Goal: Task Accomplishment & Management: Use online tool/utility

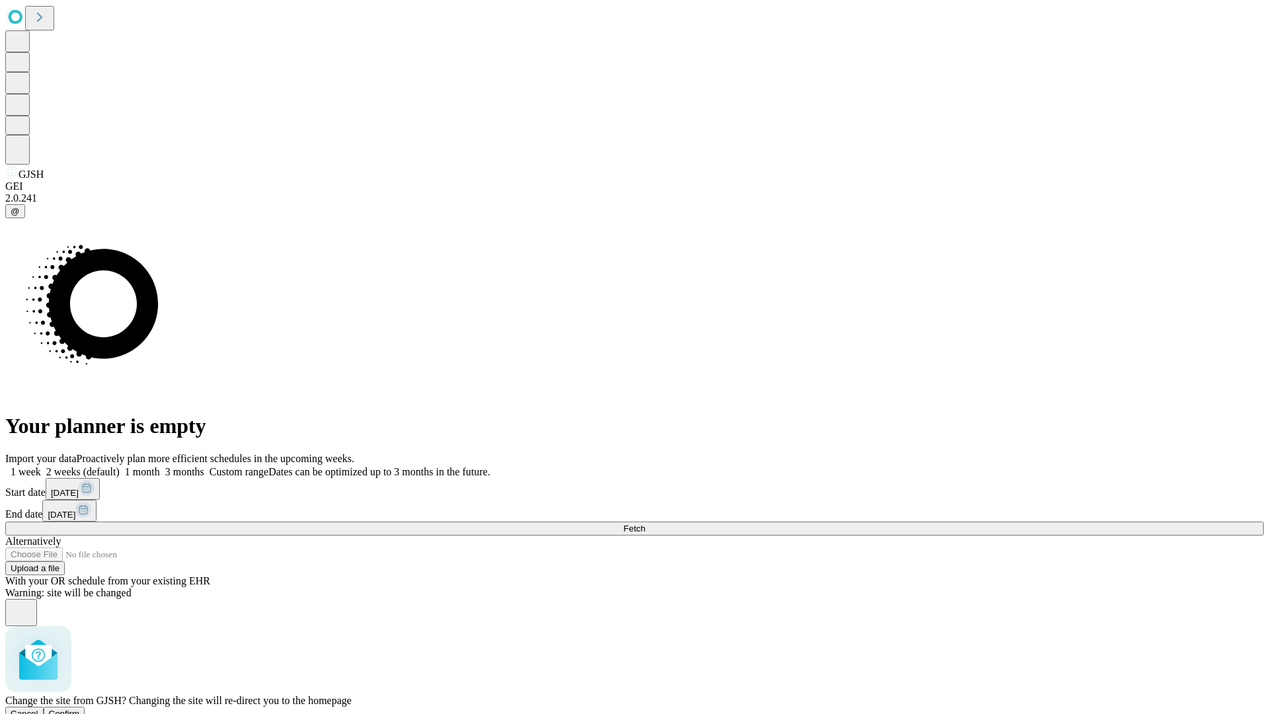
click at [80, 708] on span "Confirm" at bounding box center [64, 713] width 31 height 10
click at [41, 466] on label "1 week" at bounding box center [23, 471] width 36 height 11
click at [645, 523] on span "Fetch" at bounding box center [634, 528] width 22 height 10
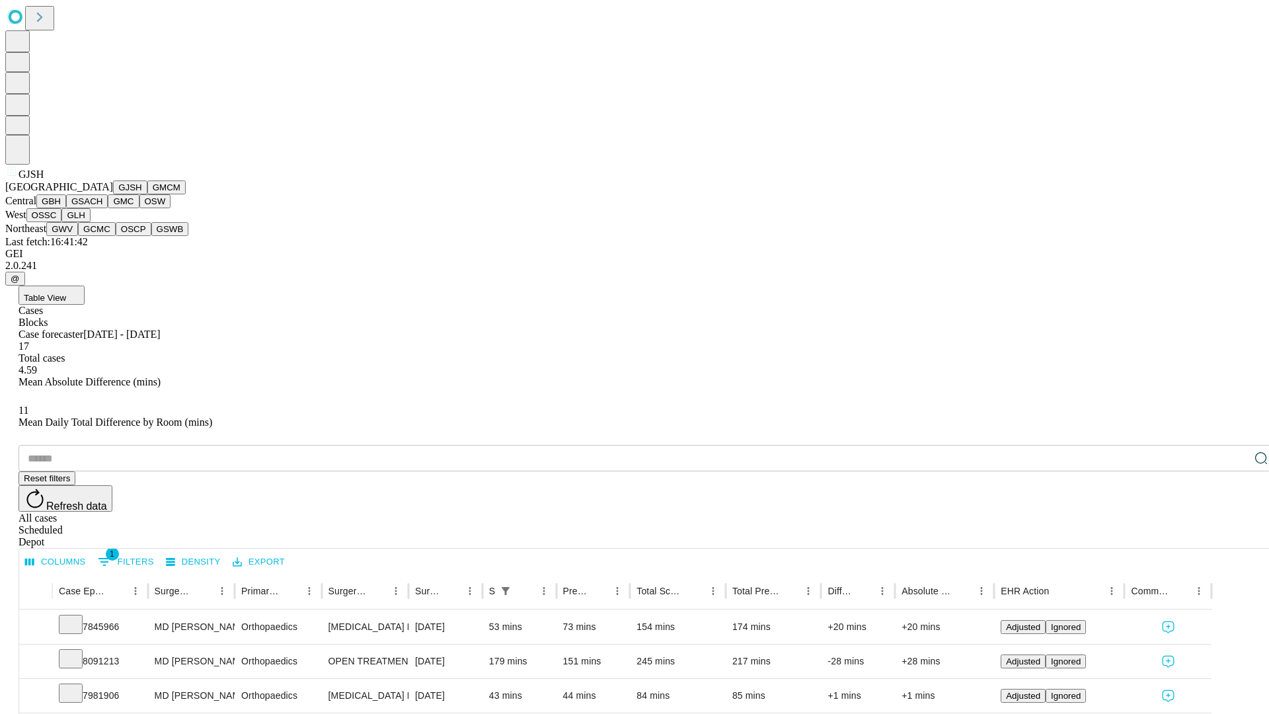
click at [147, 194] on button "GMCM" at bounding box center [166, 187] width 38 height 14
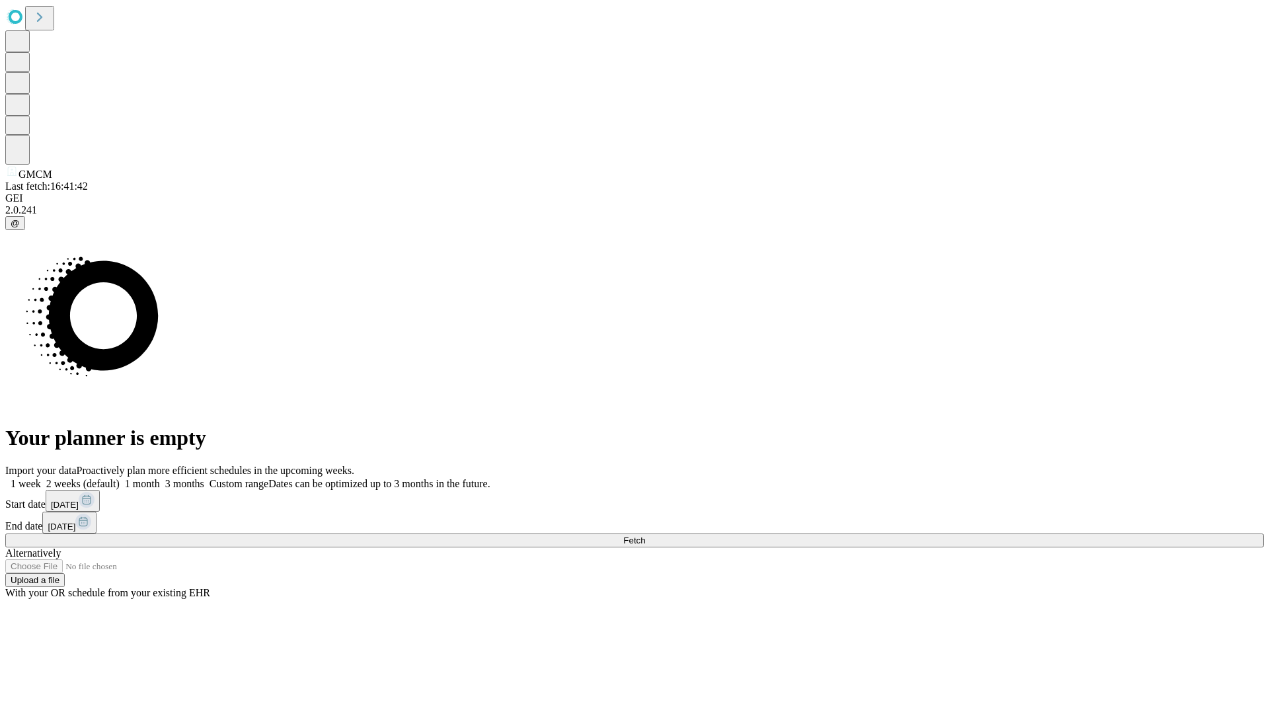
click at [645, 535] on span "Fetch" at bounding box center [634, 540] width 22 height 10
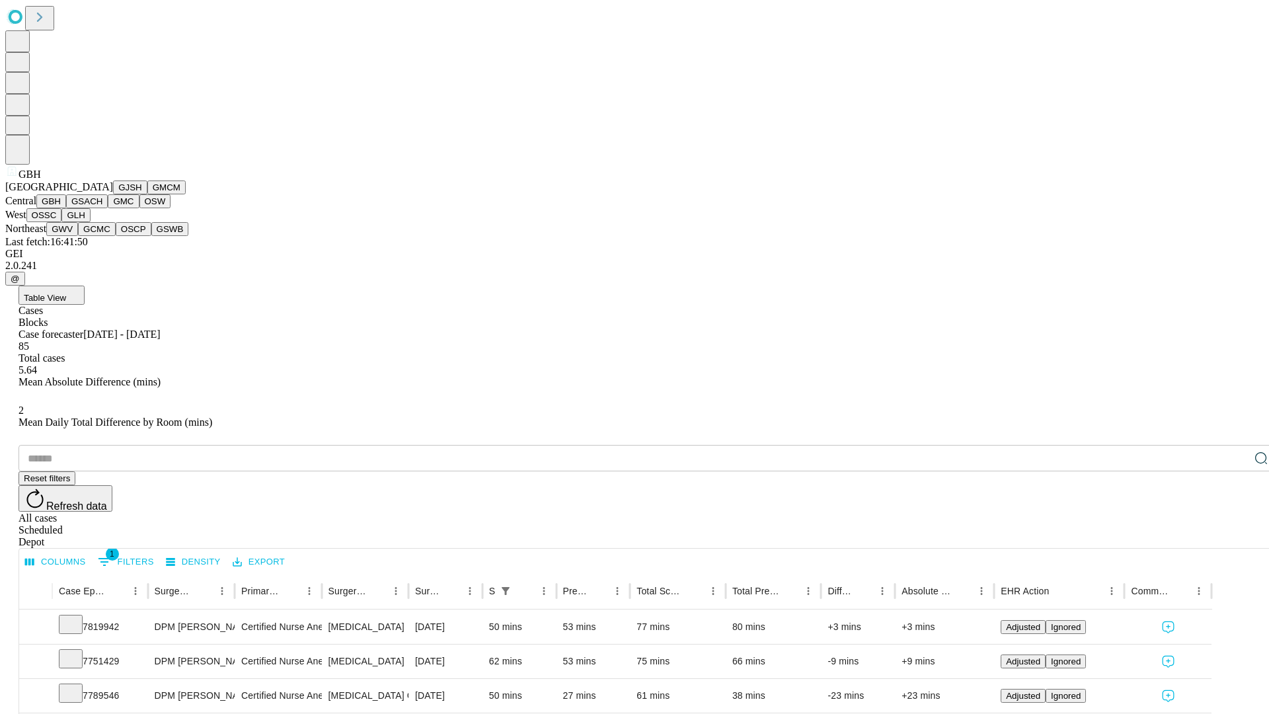
click at [102, 208] on button "GSACH" at bounding box center [87, 201] width 42 height 14
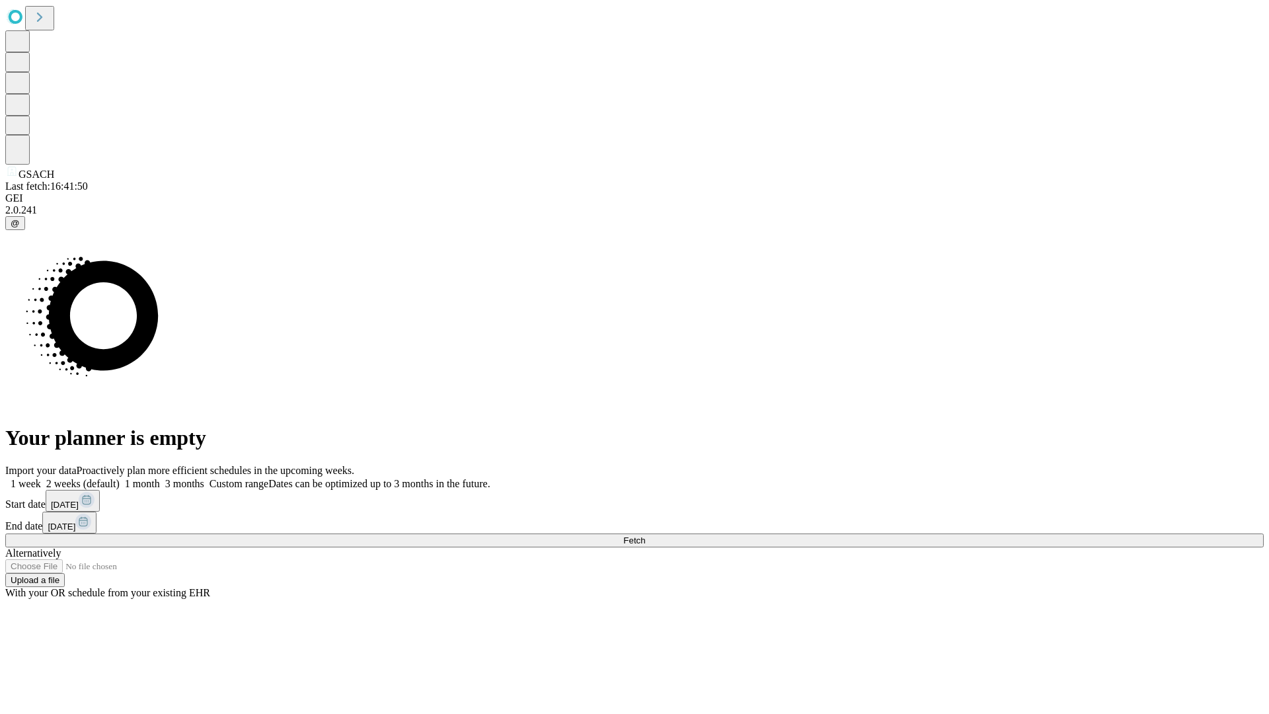
click at [41, 478] on label "1 week" at bounding box center [23, 483] width 36 height 11
click at [645, 535] on span "Fetch" at bounding box center [634, 540] width 22 height 10
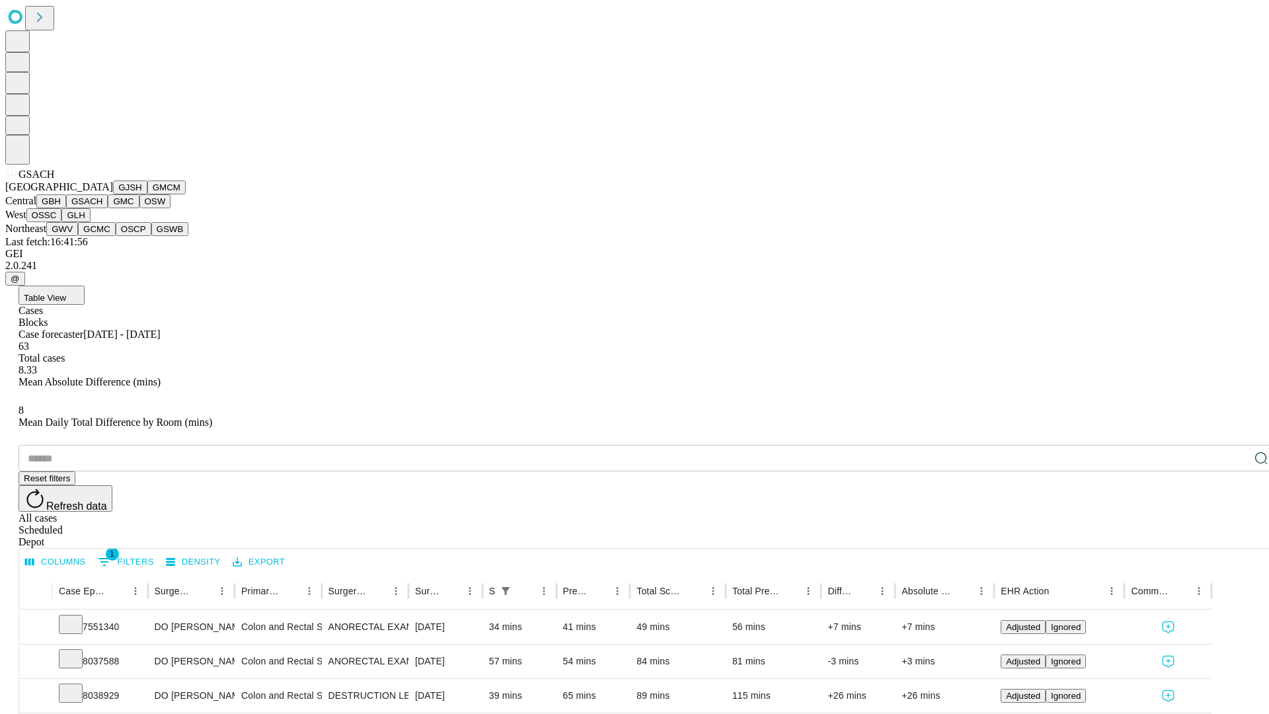
click at [108, 208] on button "GMC" at bounding box center [123, 201] width 31 height 14
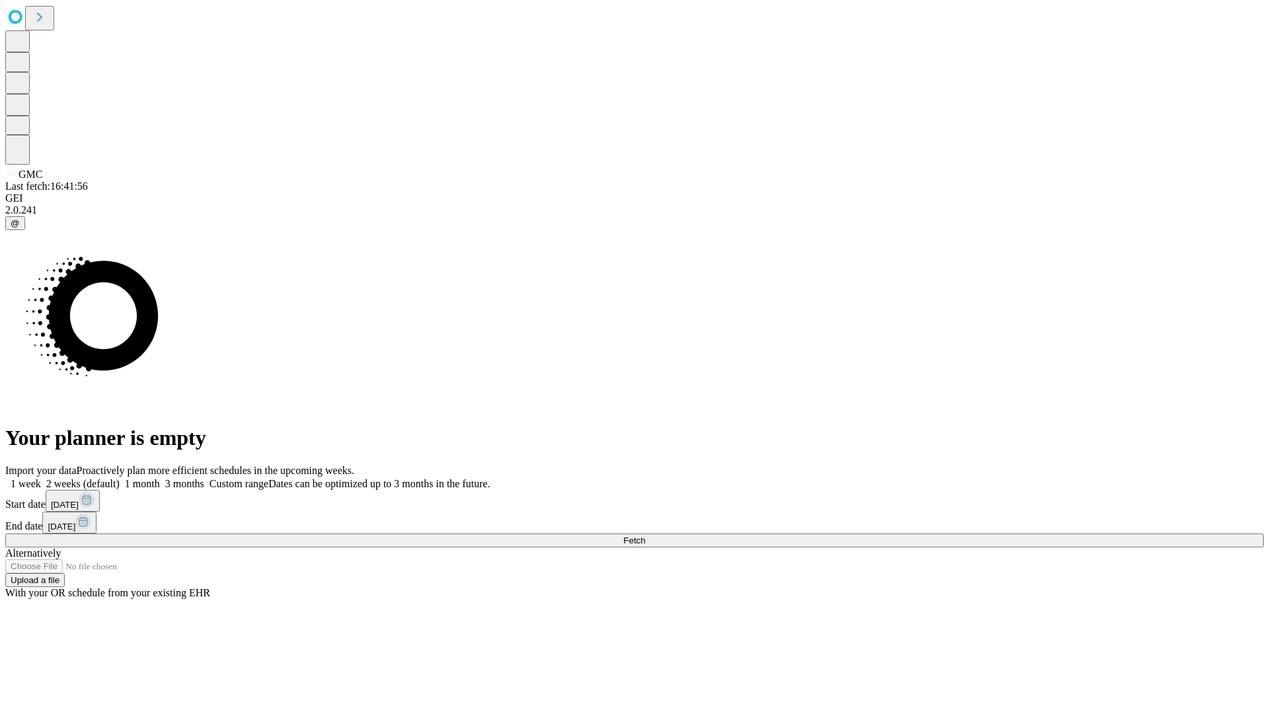
click at [41, 478] on label "1 week" at bounding box center [23, 483] width 36 height 11
click at [645, 535] on span "Fetch" at bounding box center [634, 540] width 22 height 10
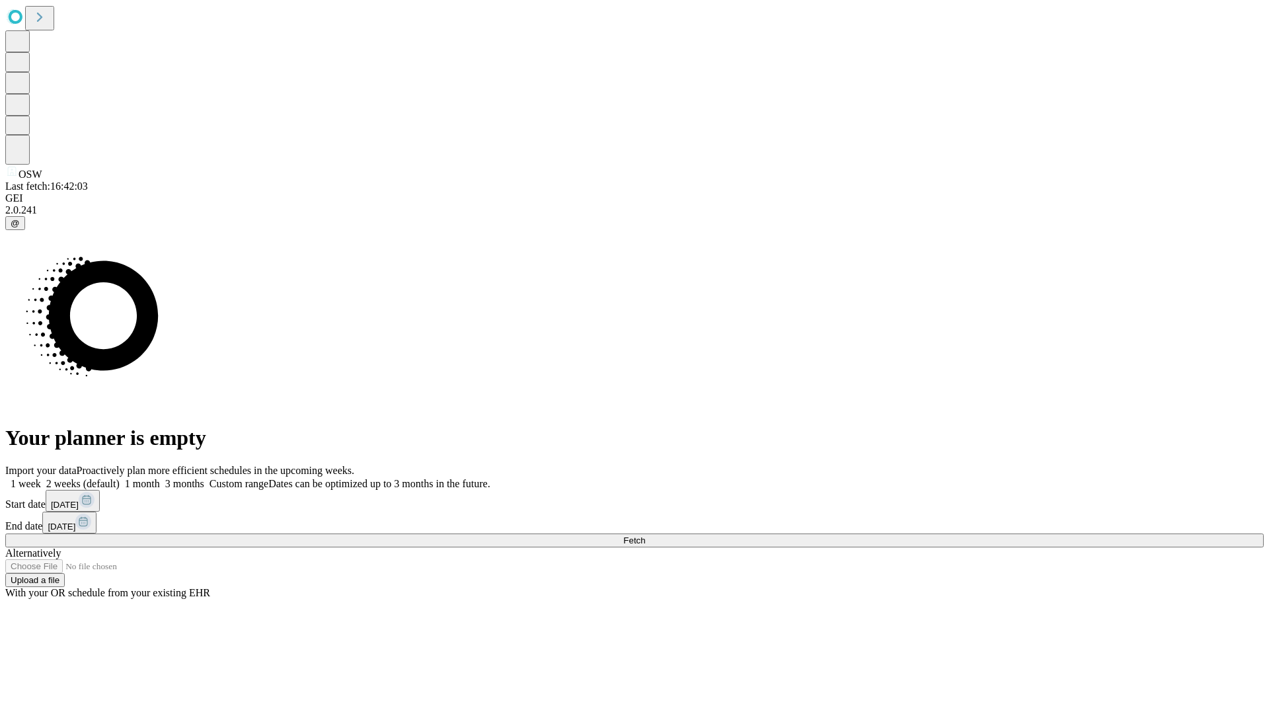
click at [41, 478] on label "1 week" at bounding box center [23, 483] width 36 height 11
click at [645, 535] on span "Fetch" at bounding box center [634, 540] width 22 height 10
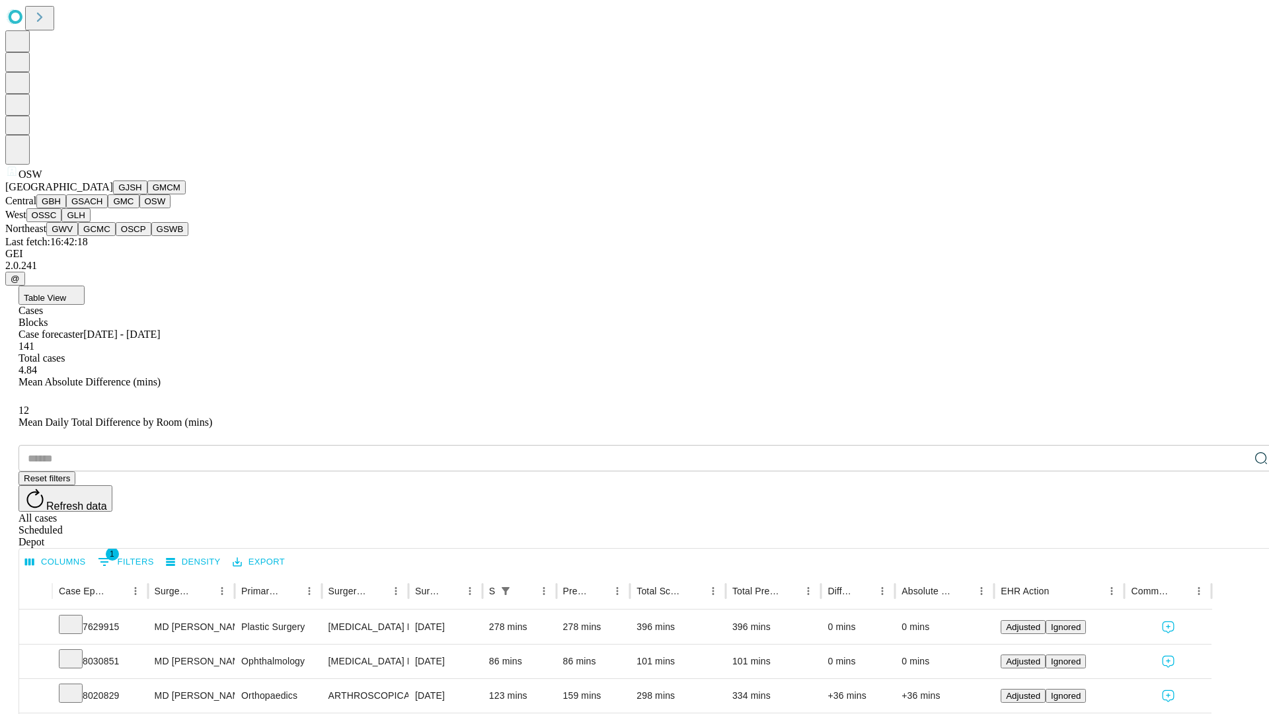
click at [62, 222] on button "OSSC" at bounding box center [44, 215] width 36 height 14
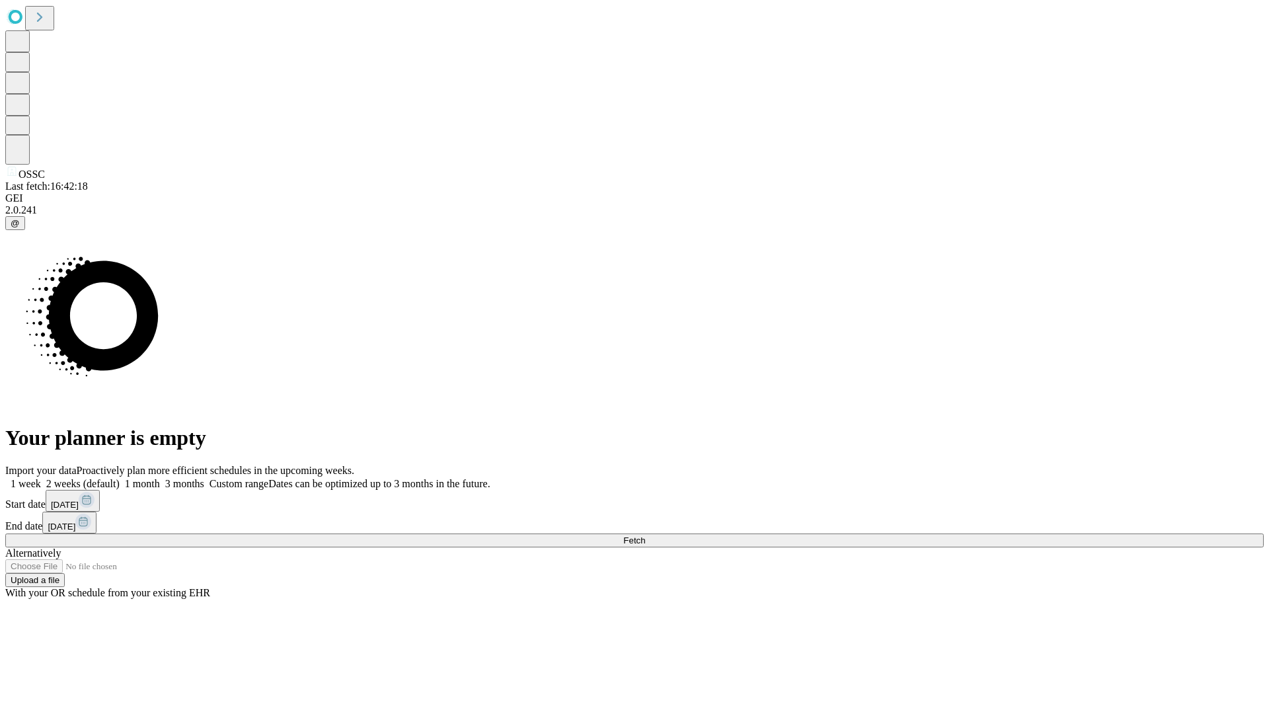
click at [41, 478] on label "1 week" at bounding box center [23, 483] width 36 height 11
click at [645, 535] on span "Fetch" at bounding box center [634, 540] width 22 height 10
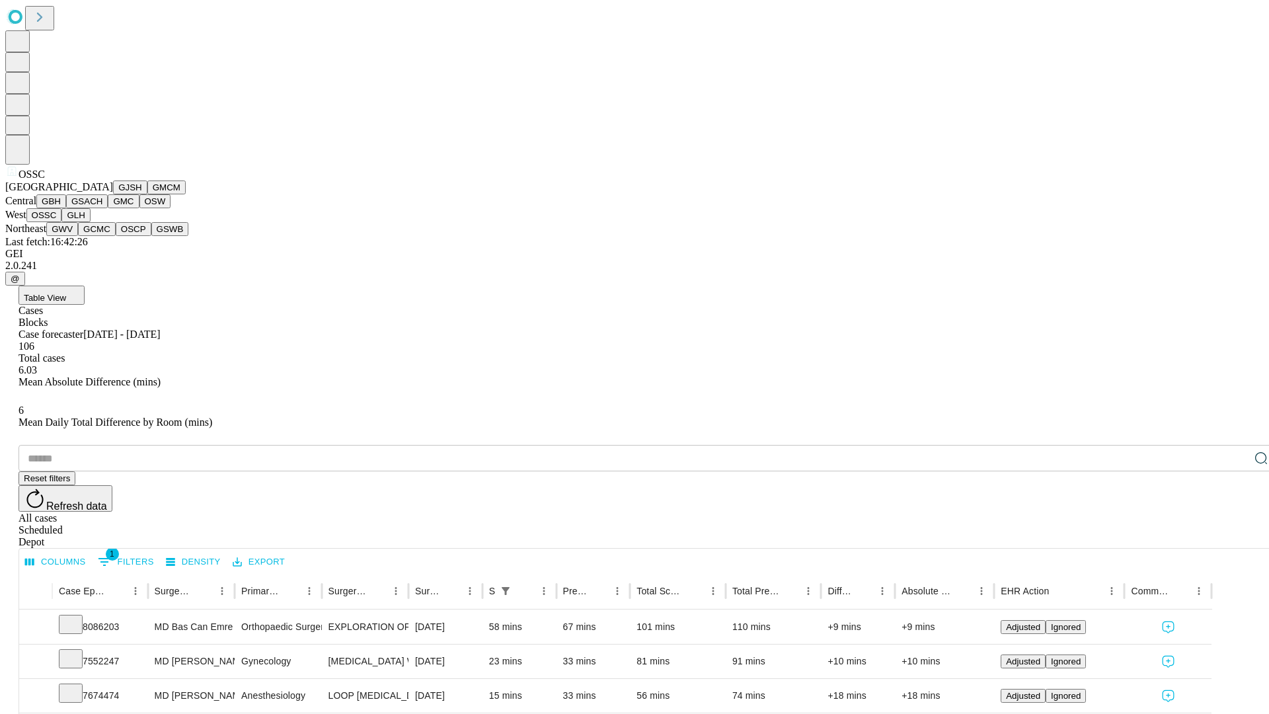
click at [90, 222] on button "GLH" at bounding box center [75, 215] width 28 height 14
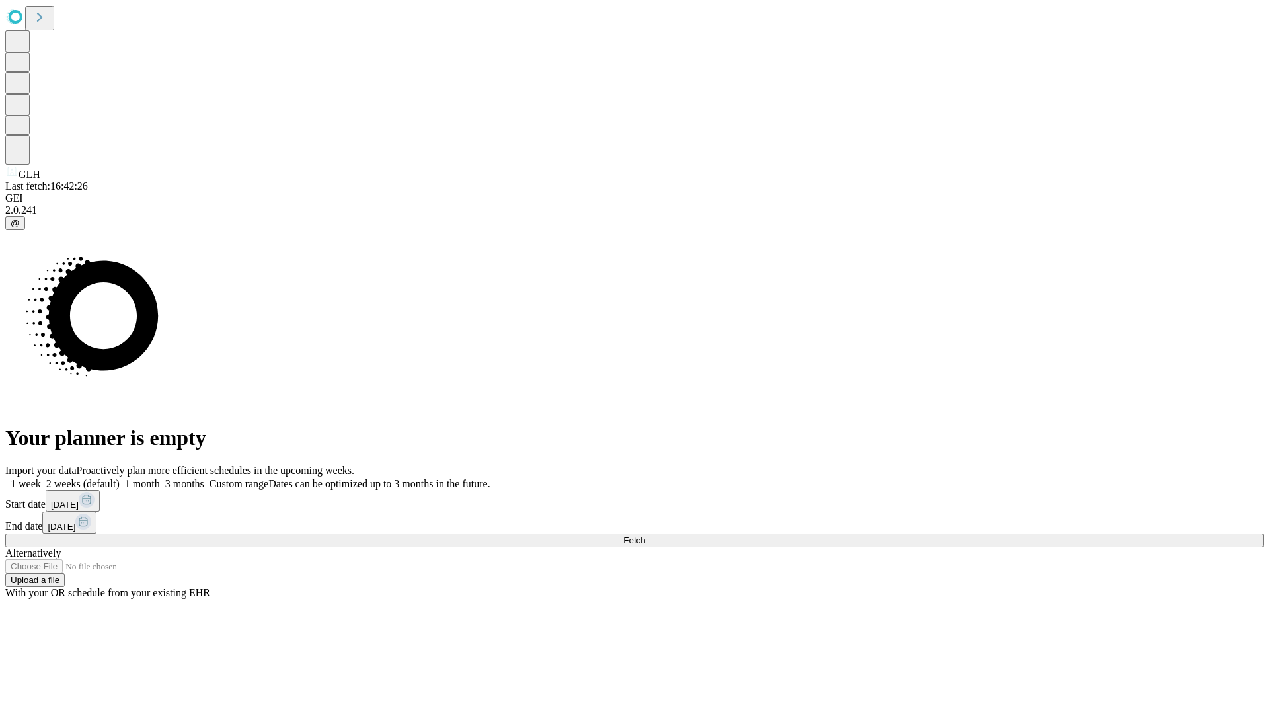
click at [645, 535] on span "Fetch" at bounding box center [634, 540] width 22 height 10
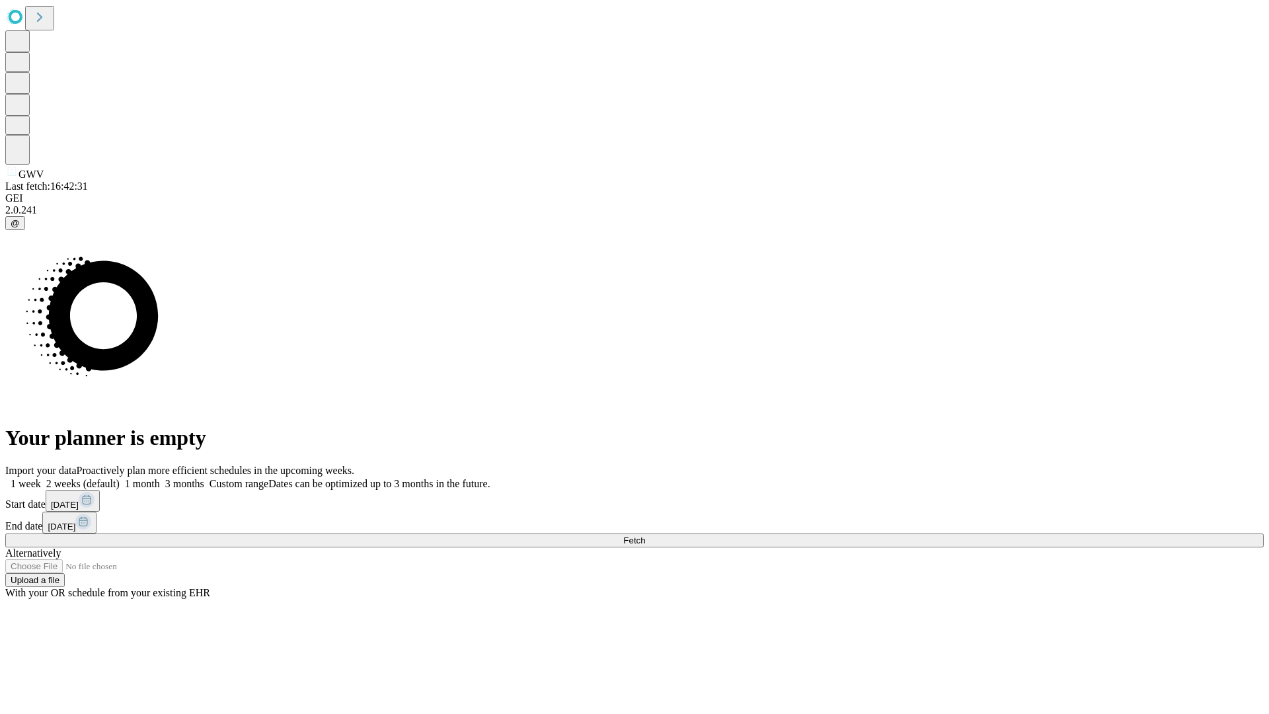
click at [41, 478] on label "1 week" at bounding box center [23, 483] width 36 height 11
click at [645, 535] on span "Fetch" at bounding box center [634, 540] width 22 height 10
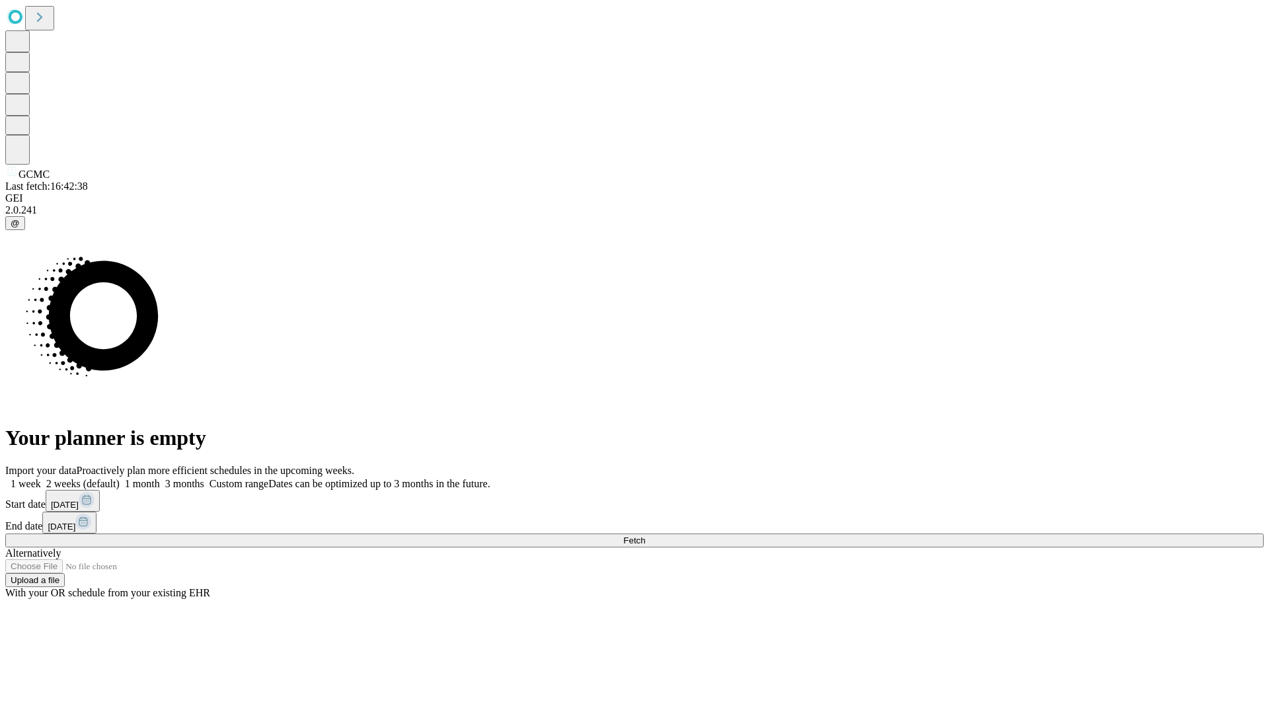
click at [645, 535] on span "Fetch" at bounding box center [634, 540] width 22 height 10
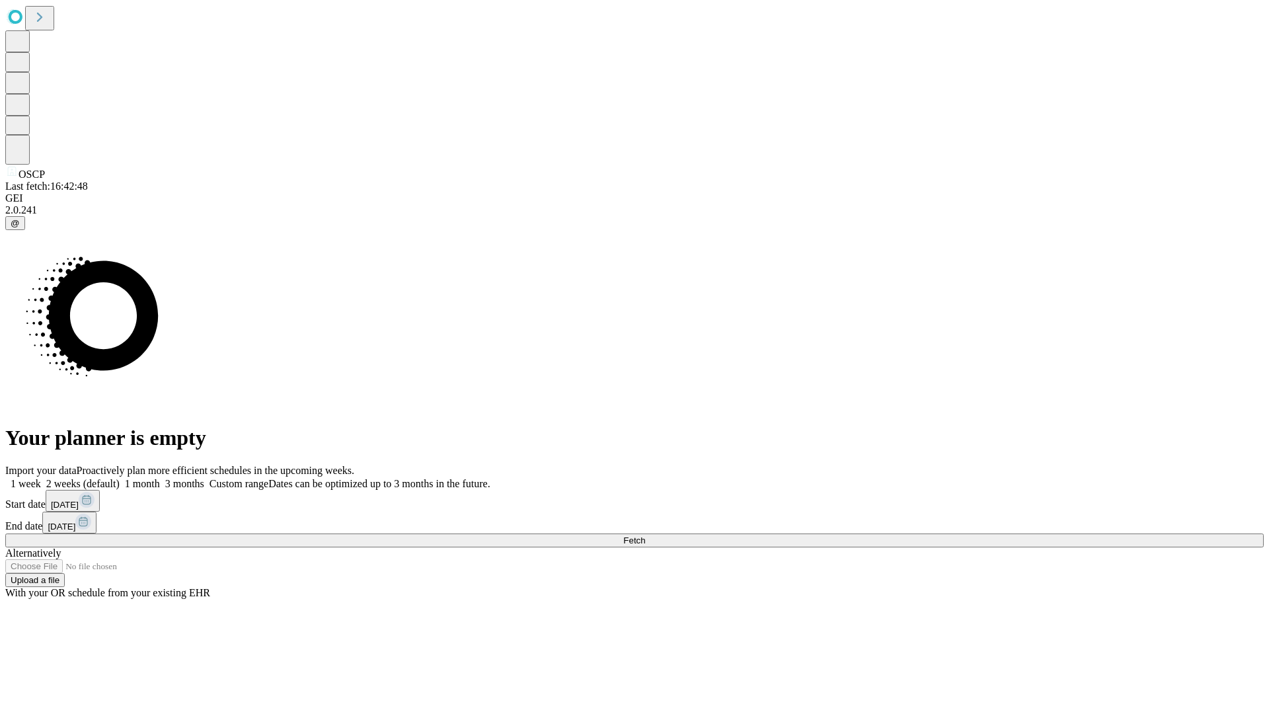
click at [41, 478] on label "1 week" at bounding box center [23, 483] width 36 height 11
click at [645, 535] on span "Fetch" at bounding box center [634, 540] width 22 height 10
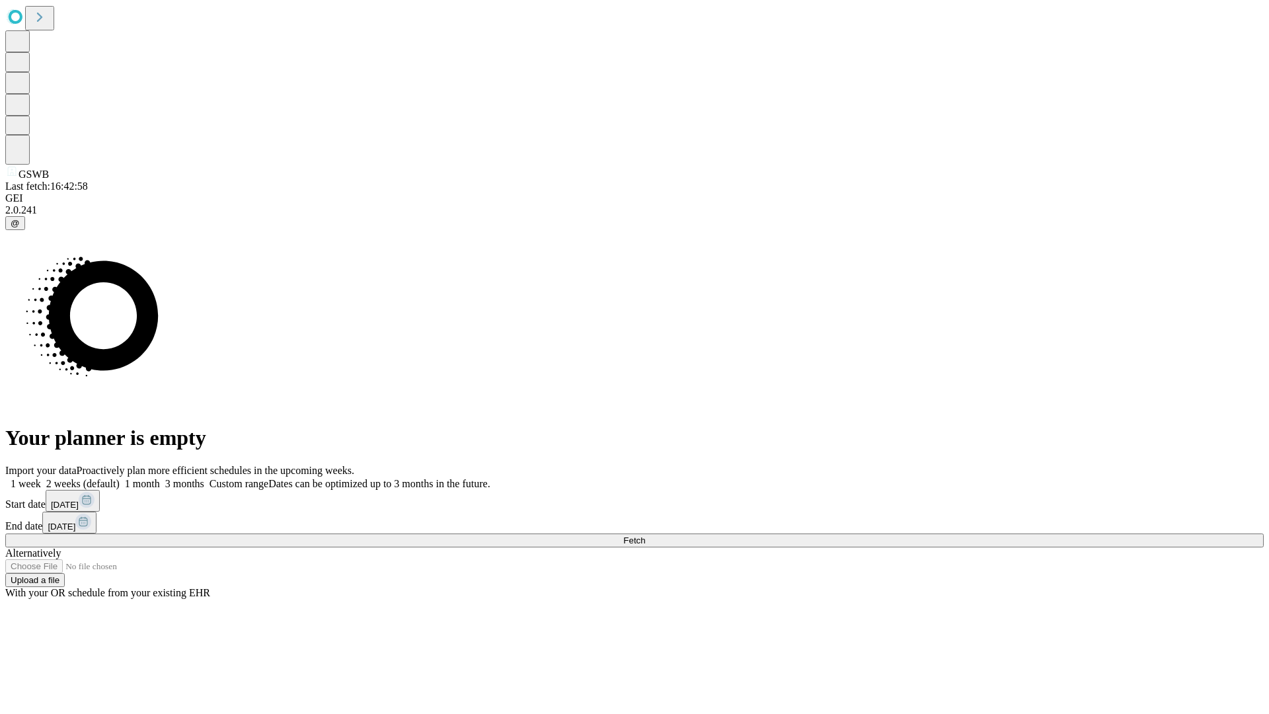
click at [41, 478] on label "1 week" at bounding box center [23, 483] width 36 height 11
click at [645, 535] on span "Fetch" at bounding box center [634, 540] width 22 height 10
